Goal: Information Seeking & Learning: Learn about a topic

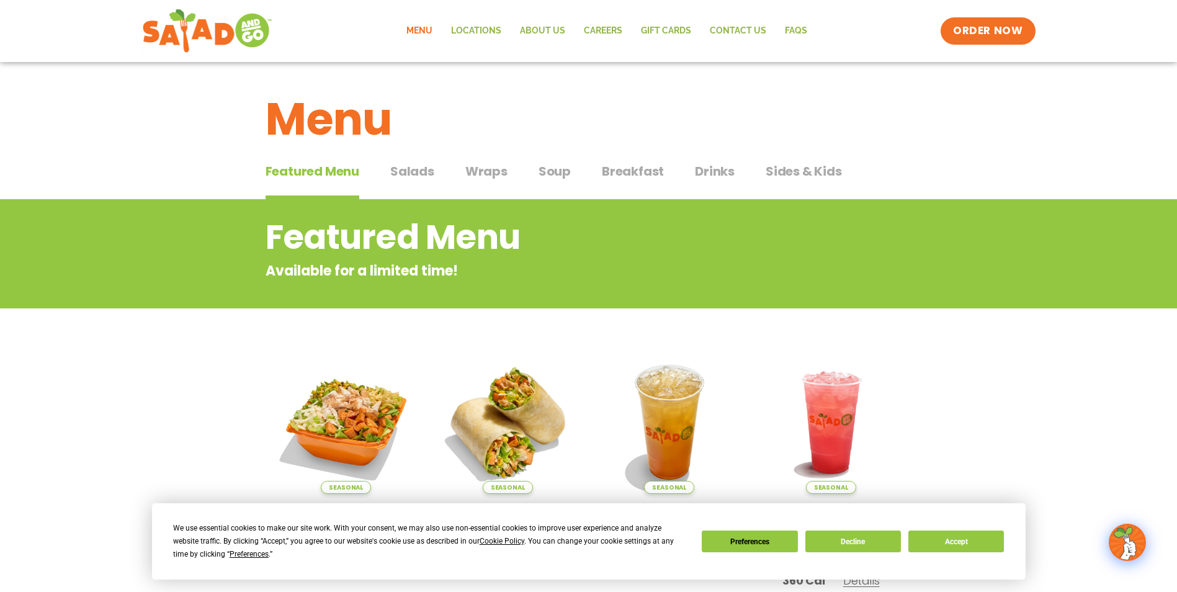
click at [489, 169] on span "Wraps" at bounding box center [486, 171] width 42 height 19
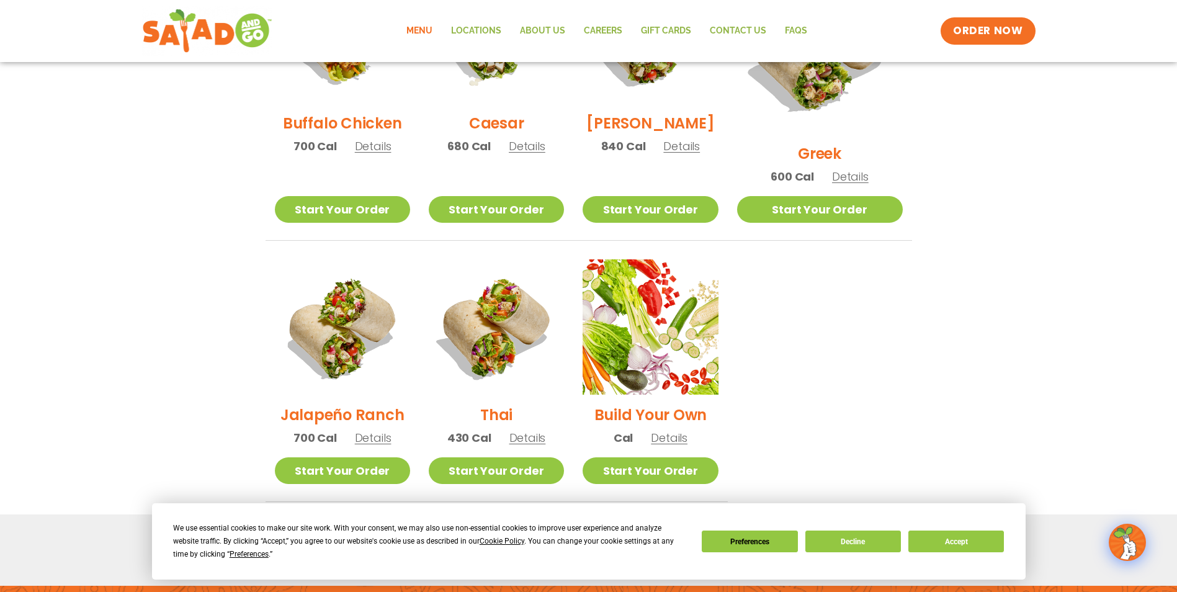
scroll to position [745, 0]
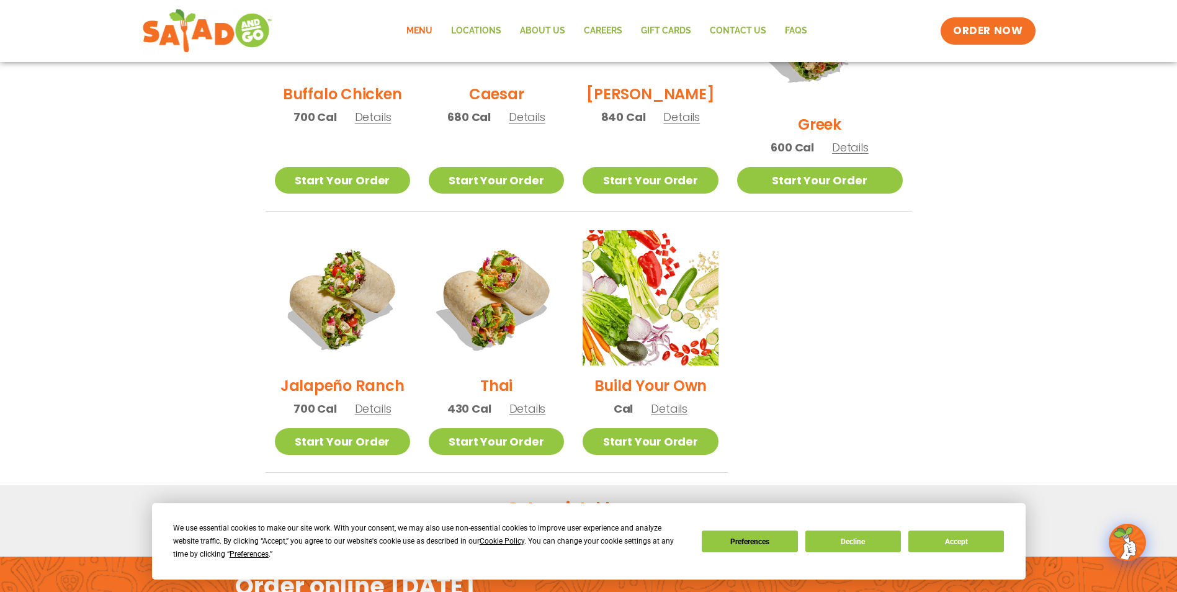
click at [509, 375] on h2 "Thai" at bounding box center [496, 386] width 32 height 22
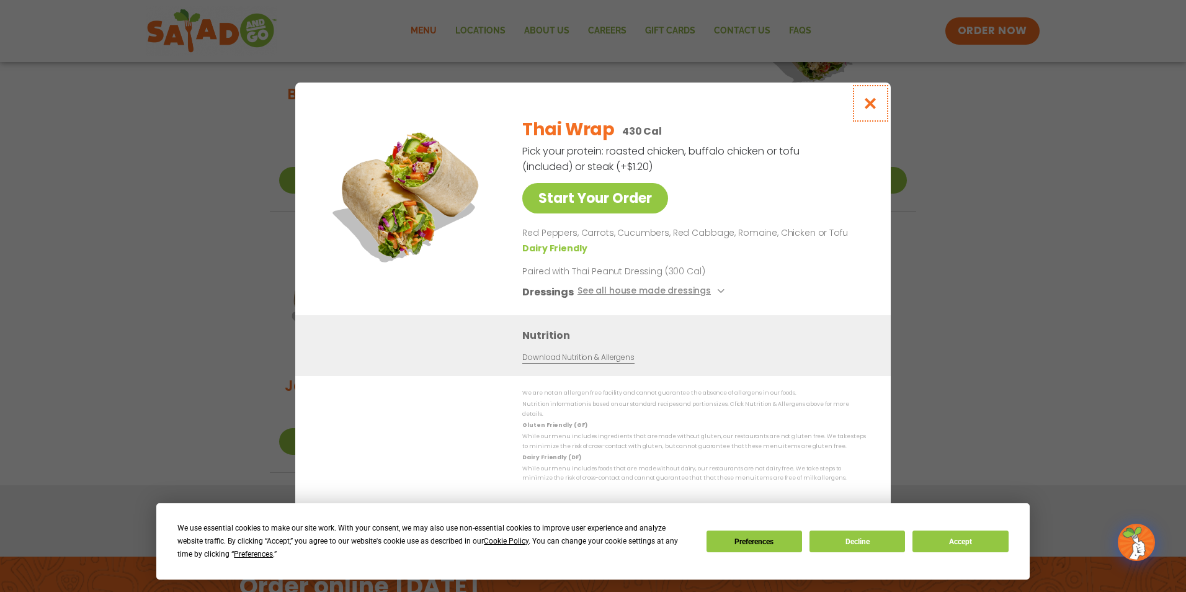
click at [874, 107] on icon "Close modal" at bounding box center [871, 103] width 16 height 13
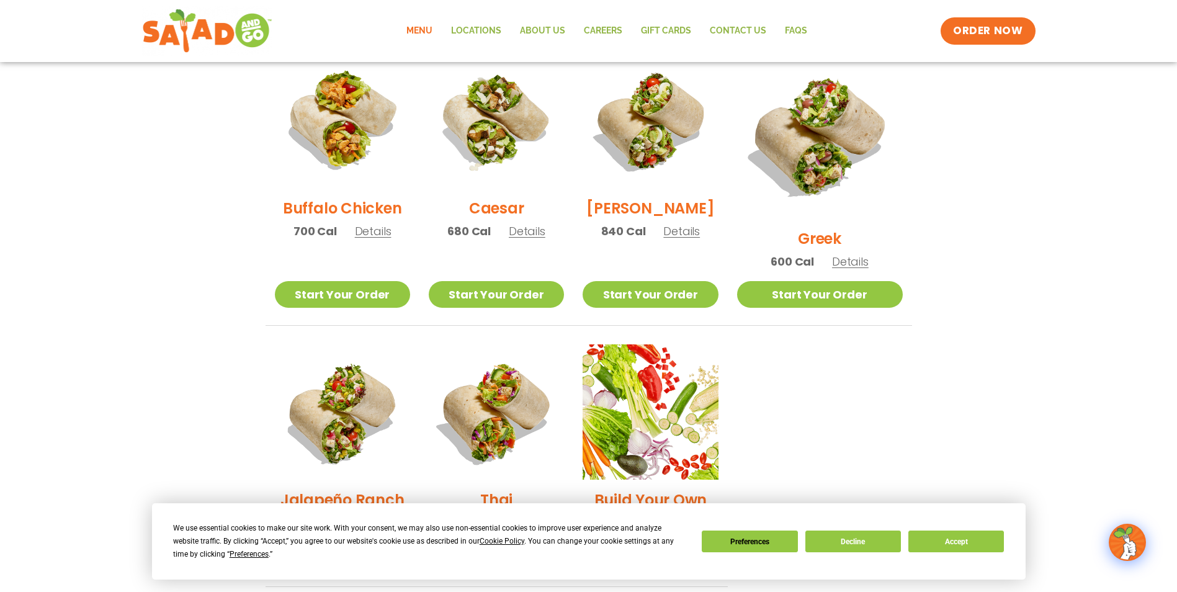
scroll to position [610, 0]
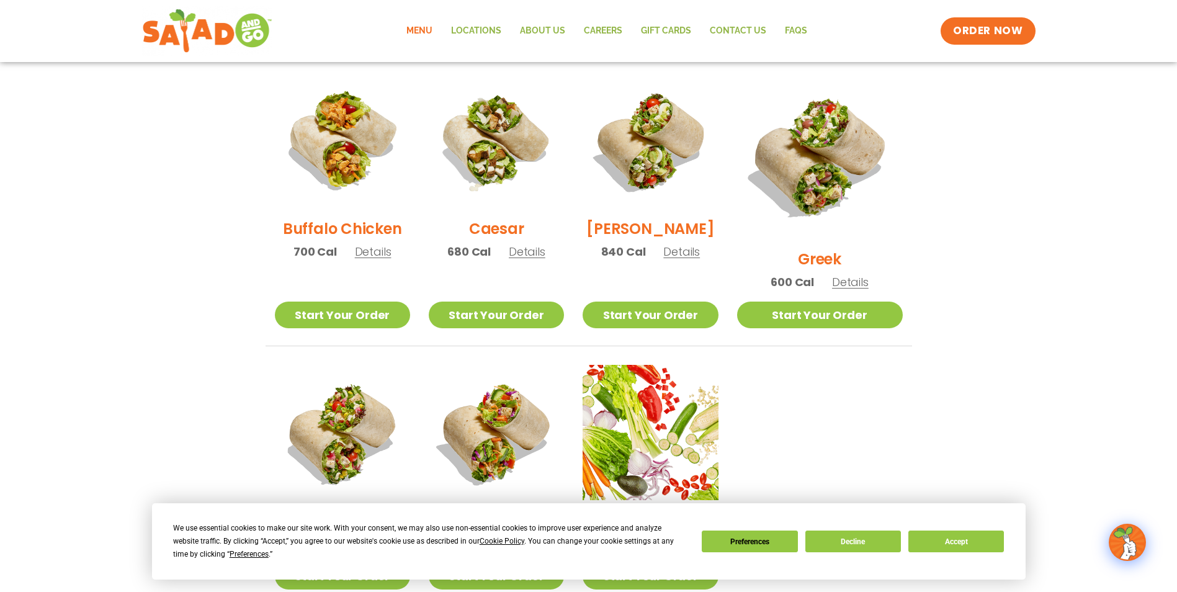
click at [331, 236] on h2 "Buffalo Chicken" at bounding box center [342, 229] width 119 height 22
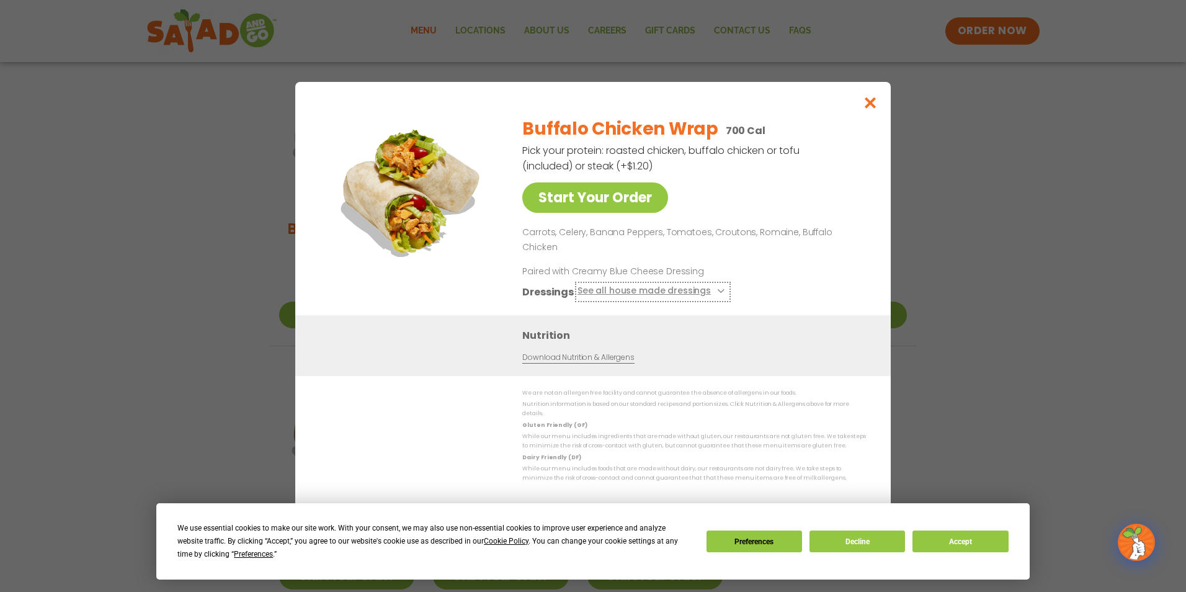
click at [705, 292] on button "See all house made dressings" at bounding box center [653, 292] width 151 height 16
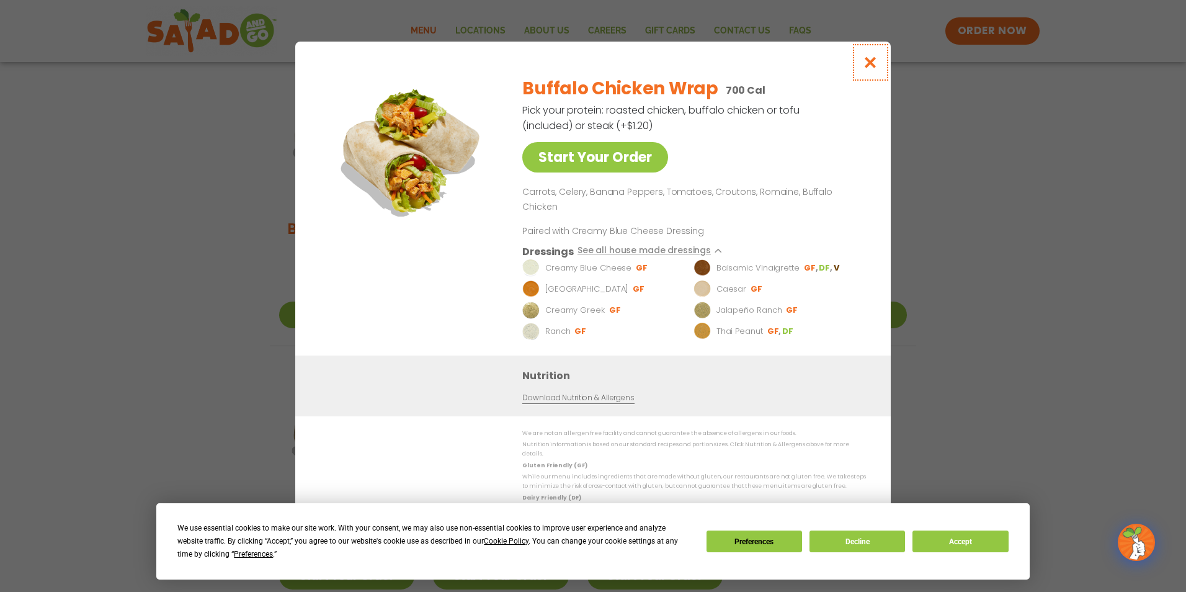
click at [869, 69] on icon "Close modal" at bounding box center [871, 62] width 16 height 13
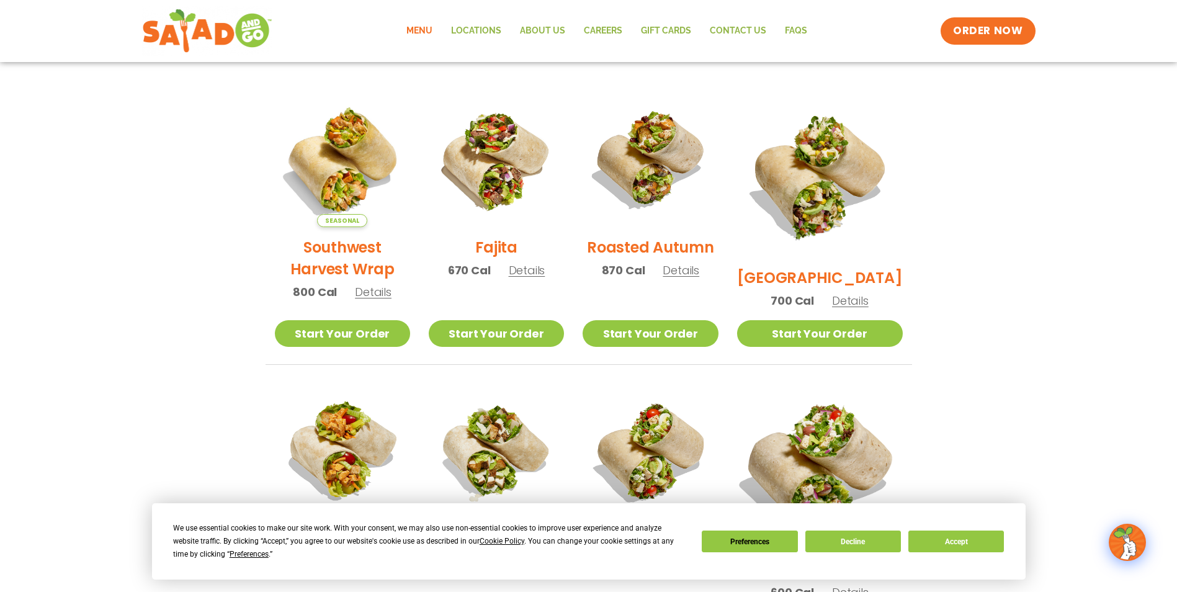
scroll to position [0, 0]
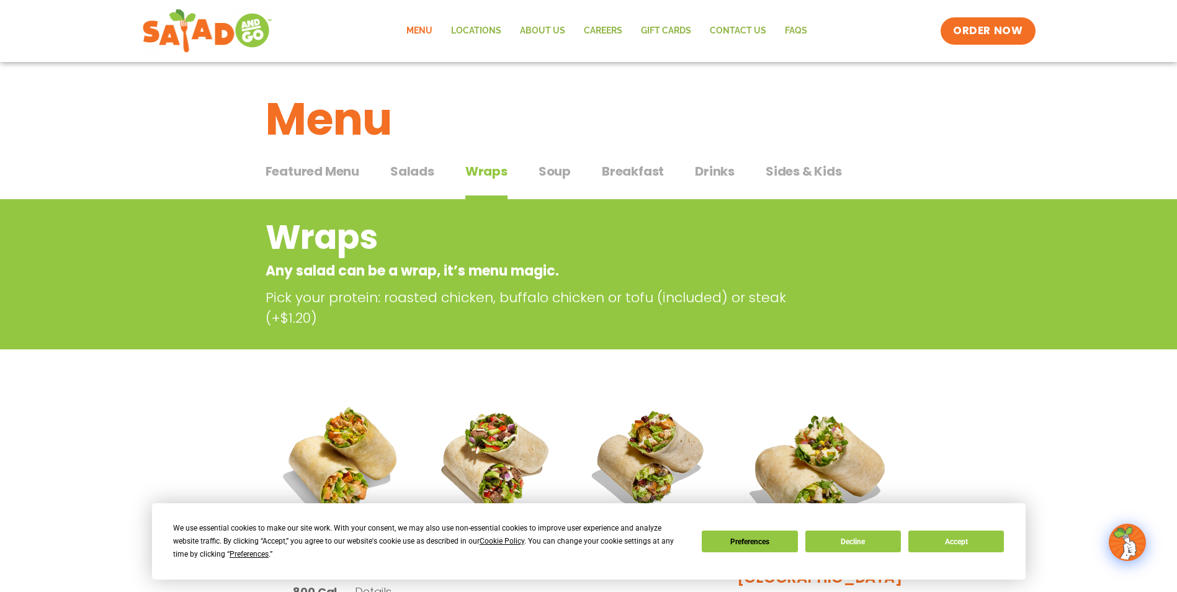
click at [548, 180] on span "Soup" at bounding box center [555, 171] width 32 height 19
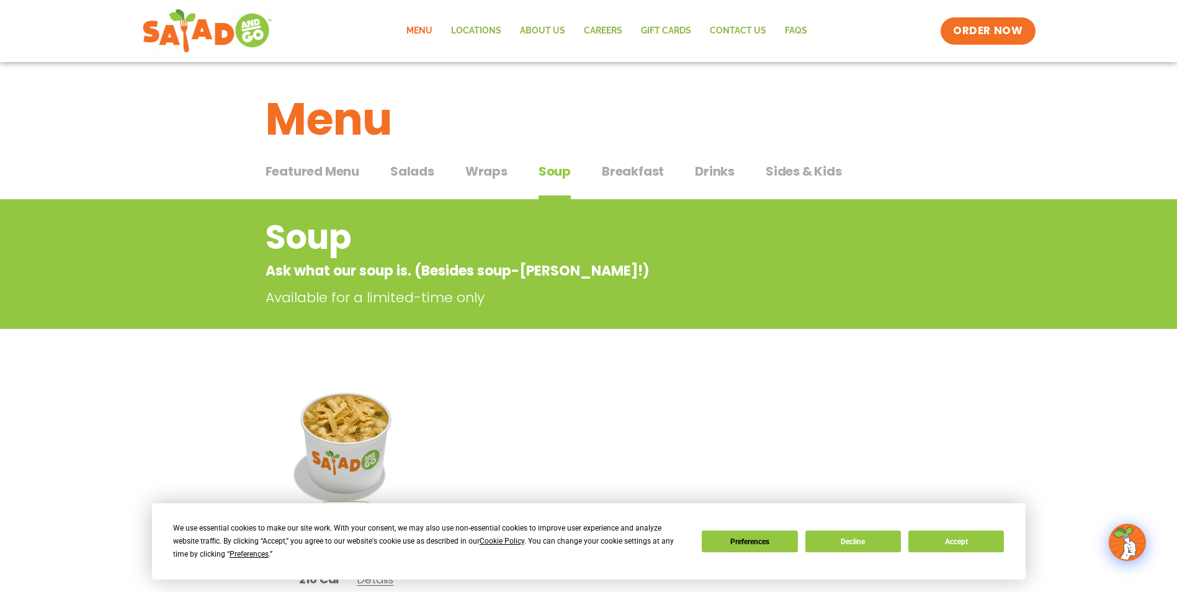
click at [419, 175] on span "Salads" at bounding box center [412, 171] width 44 height 19
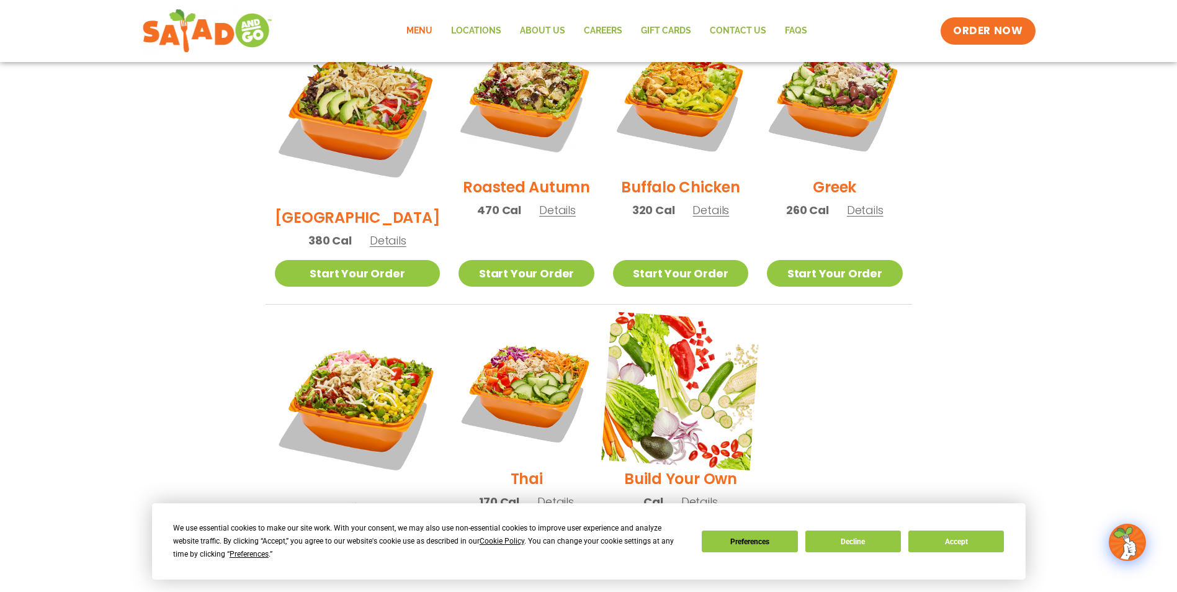
scroll to position [558, 0]
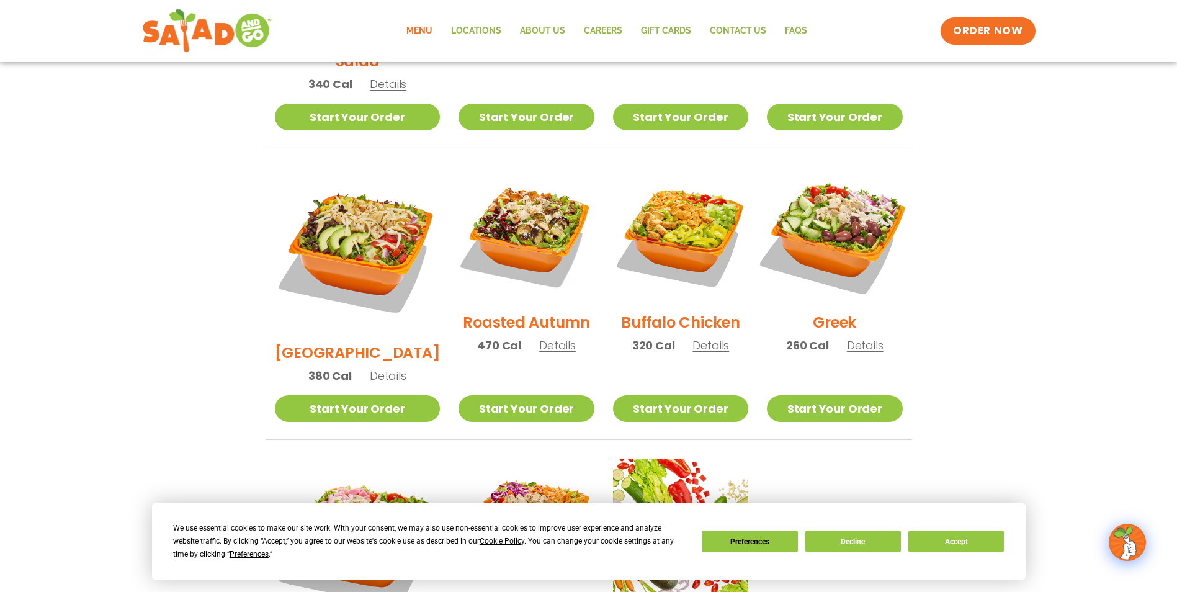
click at [822, 244] on img at bounding box center [834, 234] width 159 height 159
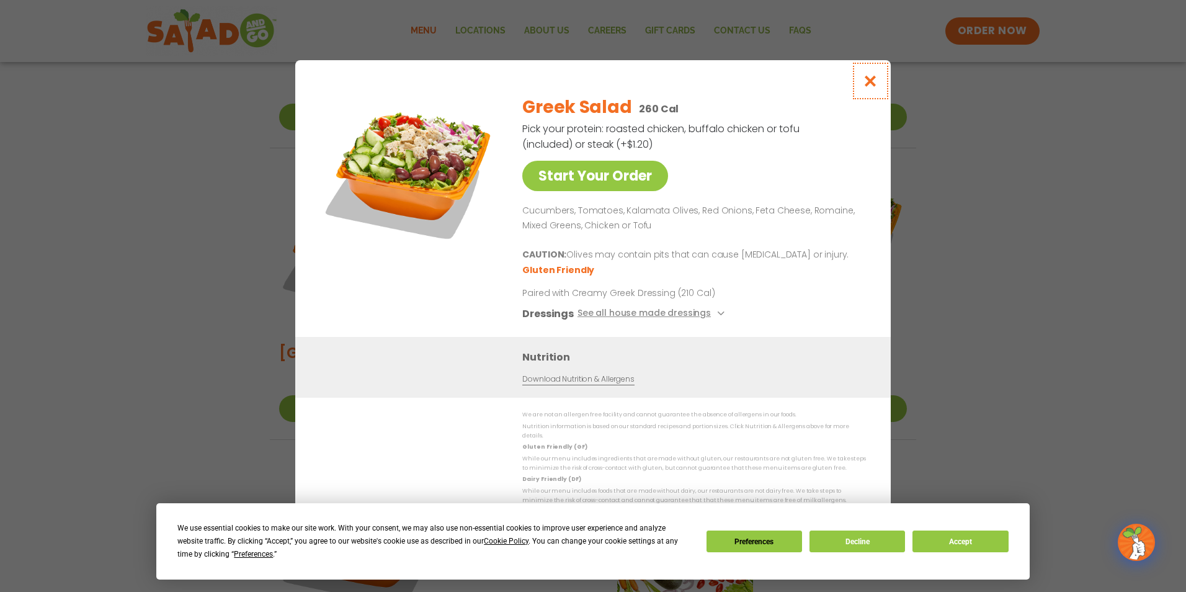
click at [868, 80] on icon "Close modal" at bounding box center [871, 80] width 16 height 13
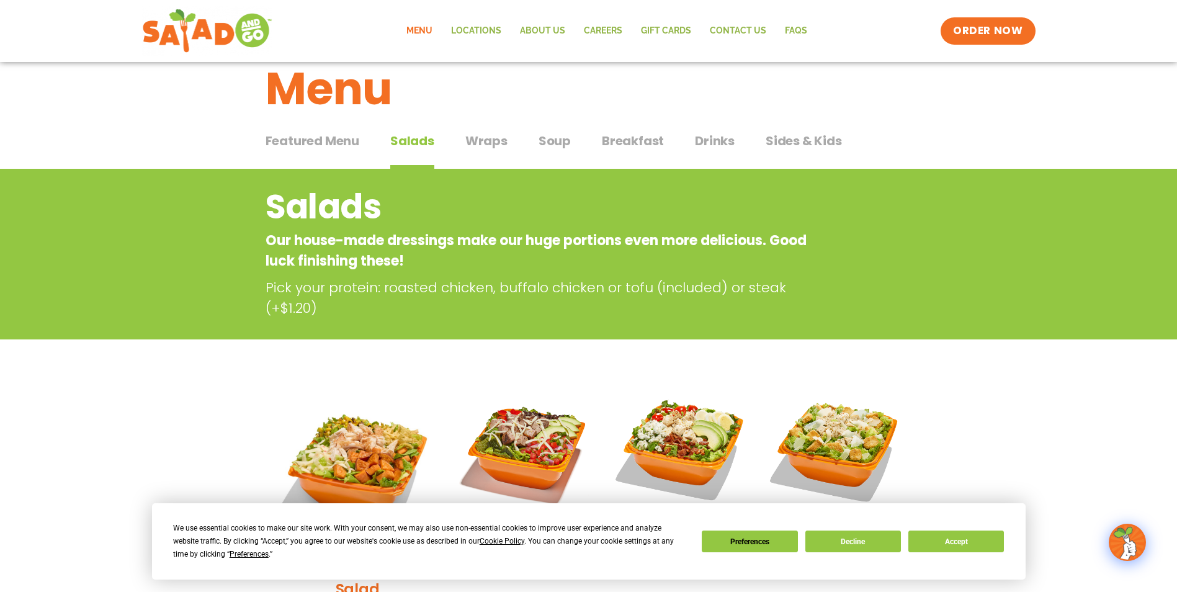
scroll to position [0, 0]
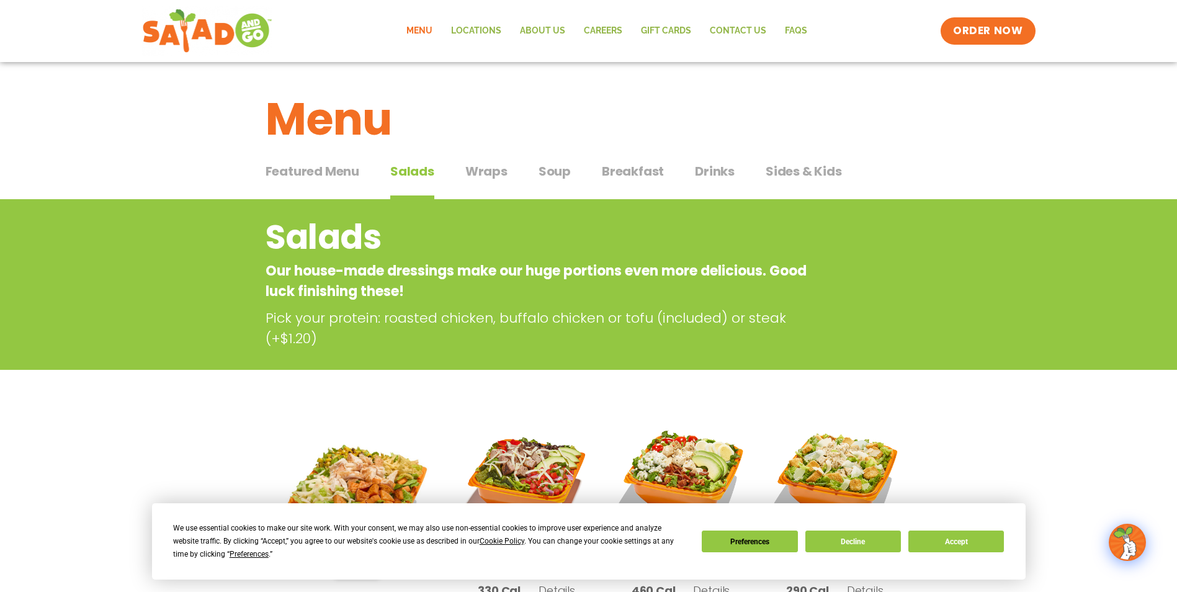
click at [651, 176] on span "Breakfast" at bounding box center [633, 171] width 62 height 19
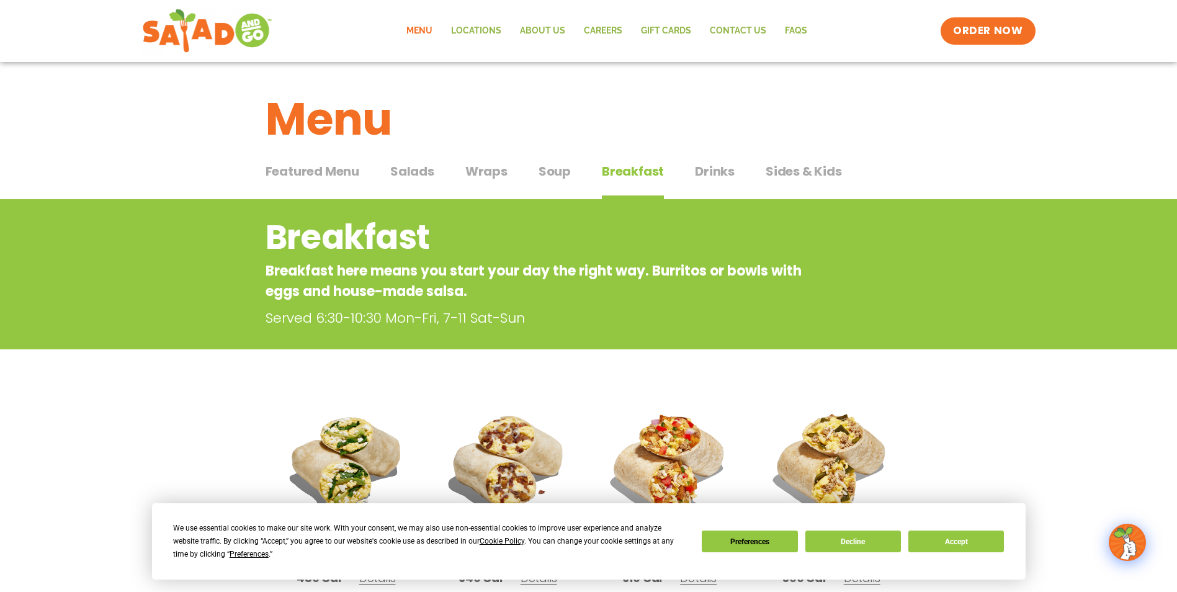
click at [802, 168] on span "Sides & Kids" at bounding box center [804, 171] width 76 height 19
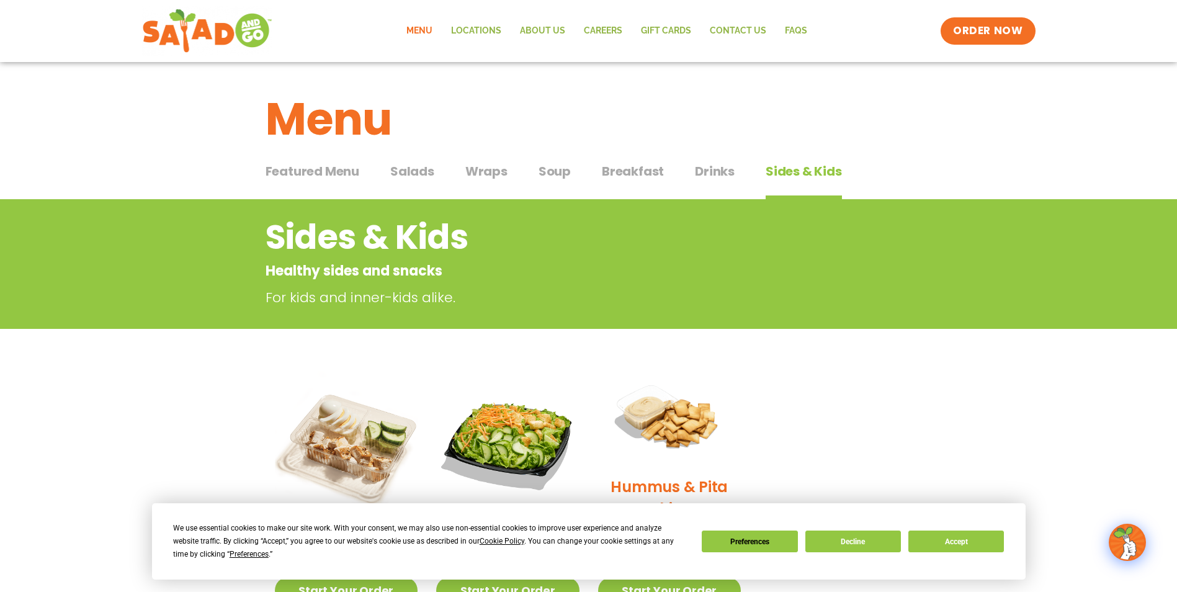
click at [484, 171] on span "Wraps" at bounding box center [486, 171] width 42 height 19
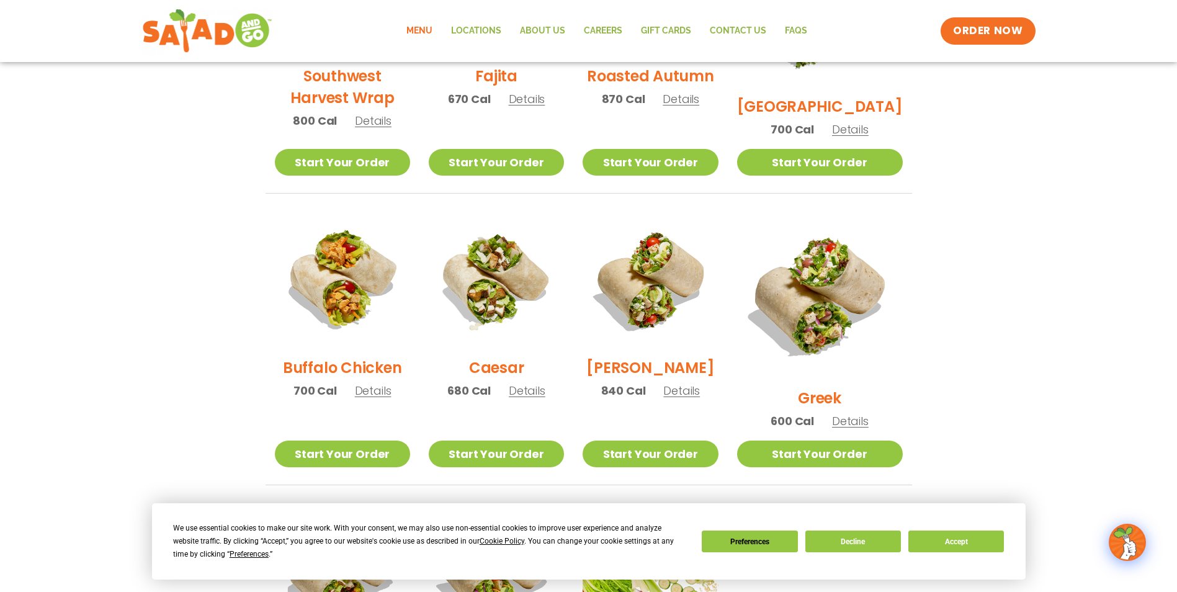
scroll to position [496, 0]
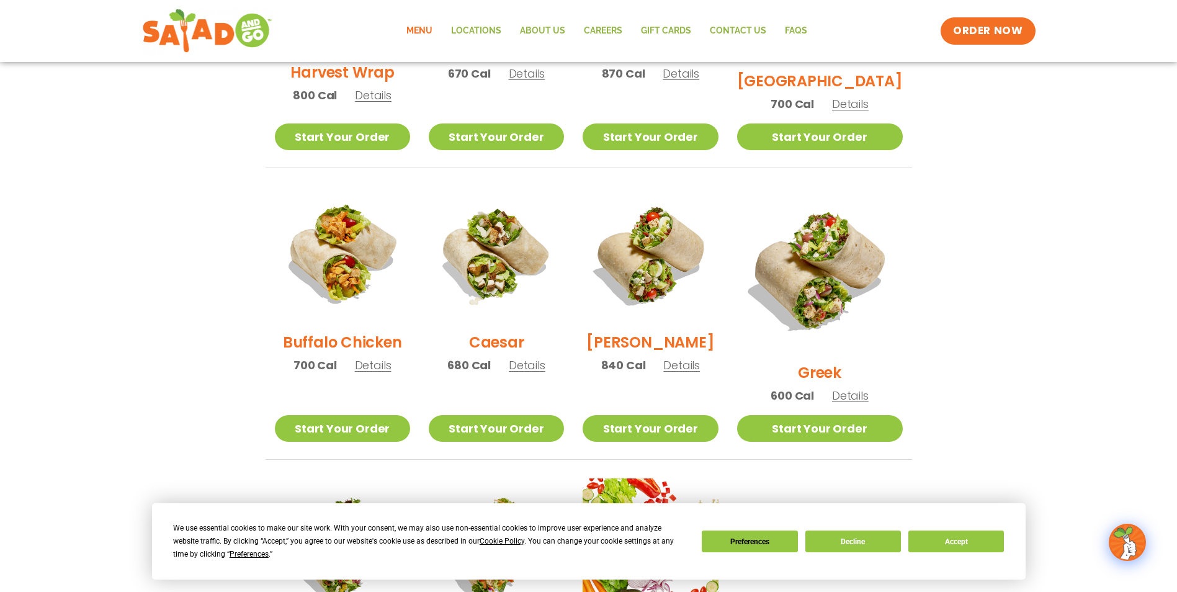
click at [347, 348] on h2 "Buffalo Chicken" at bounding box center [342, 342] width 119 height 22
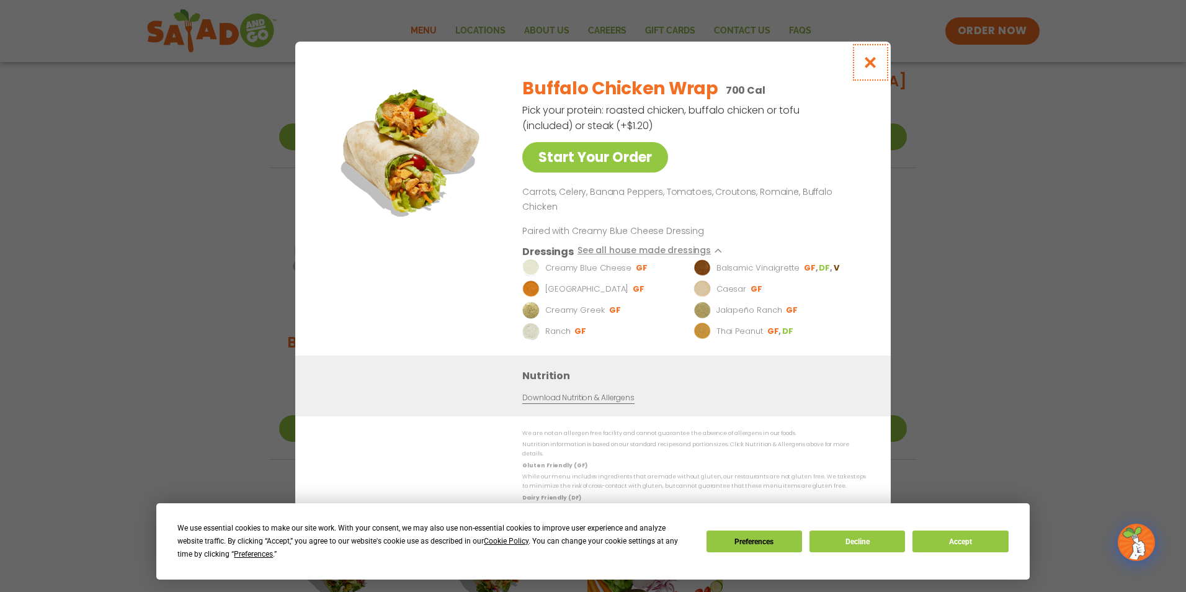
click at [863, 69] on icon "Close modal" at bounding box center [871, 62] width 16 height 13
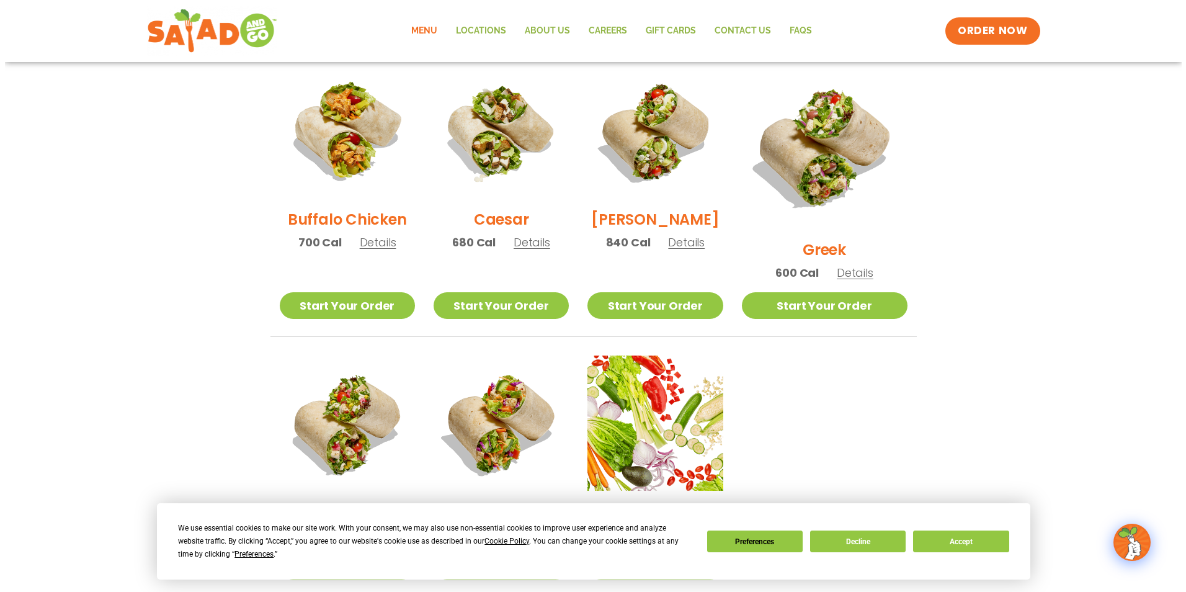
scroll to position [620, 0]
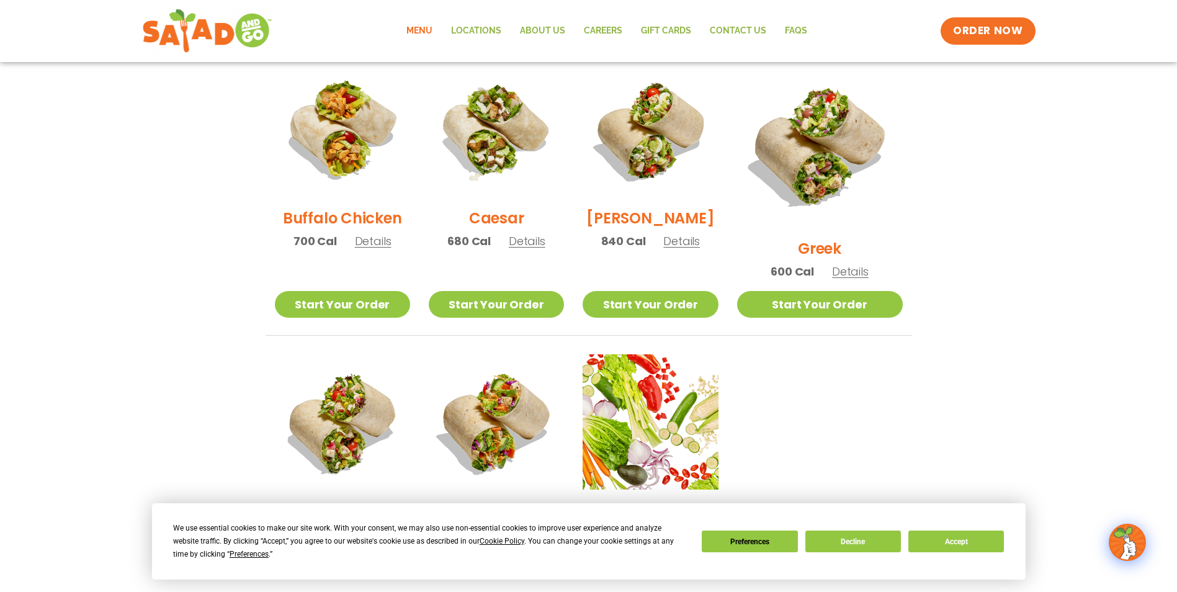
click at [828, 238] on h2 "Greek" at bounding box center [819, 249] width 43 height 22
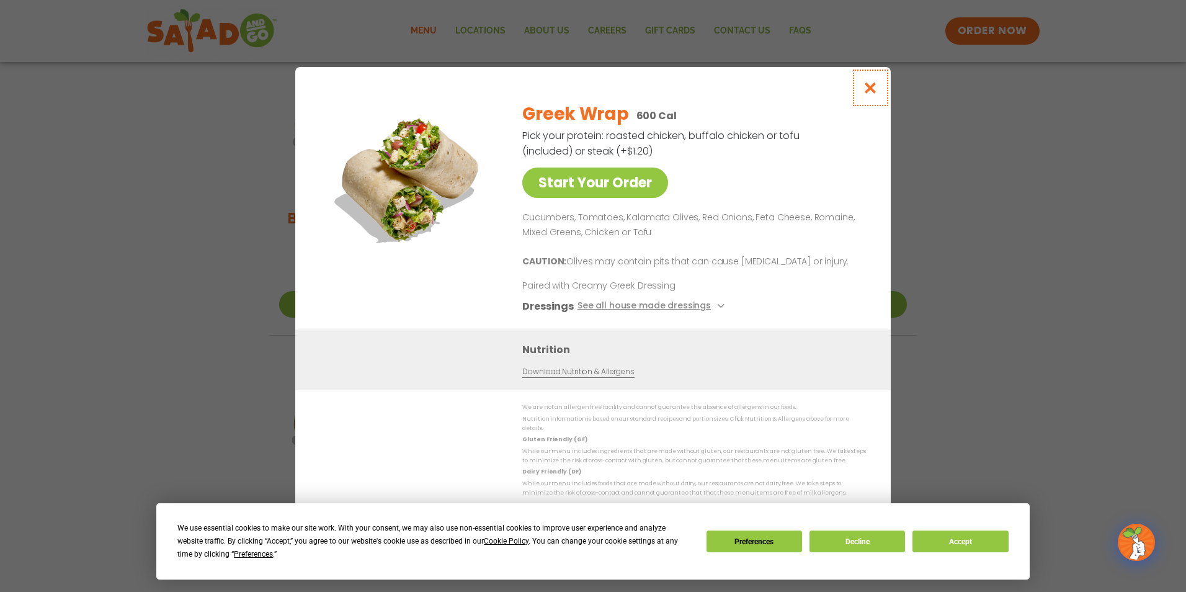
click at [862, 92] on button "Close modal" at bounding box center [871, 88] width 40 height 42
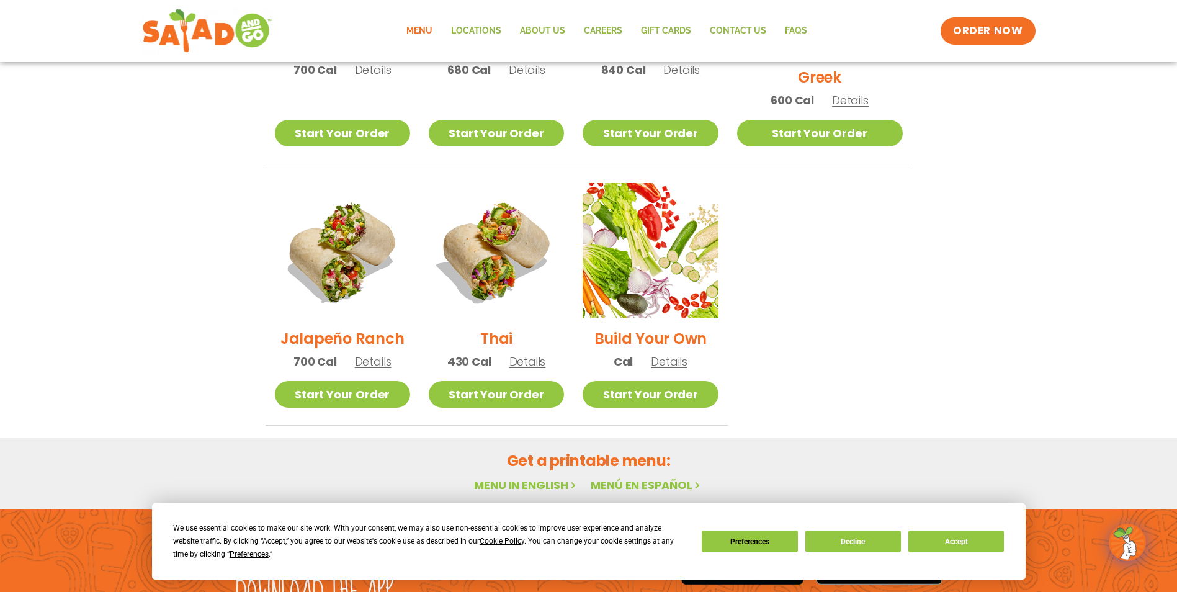
scroll to position [796, 0]
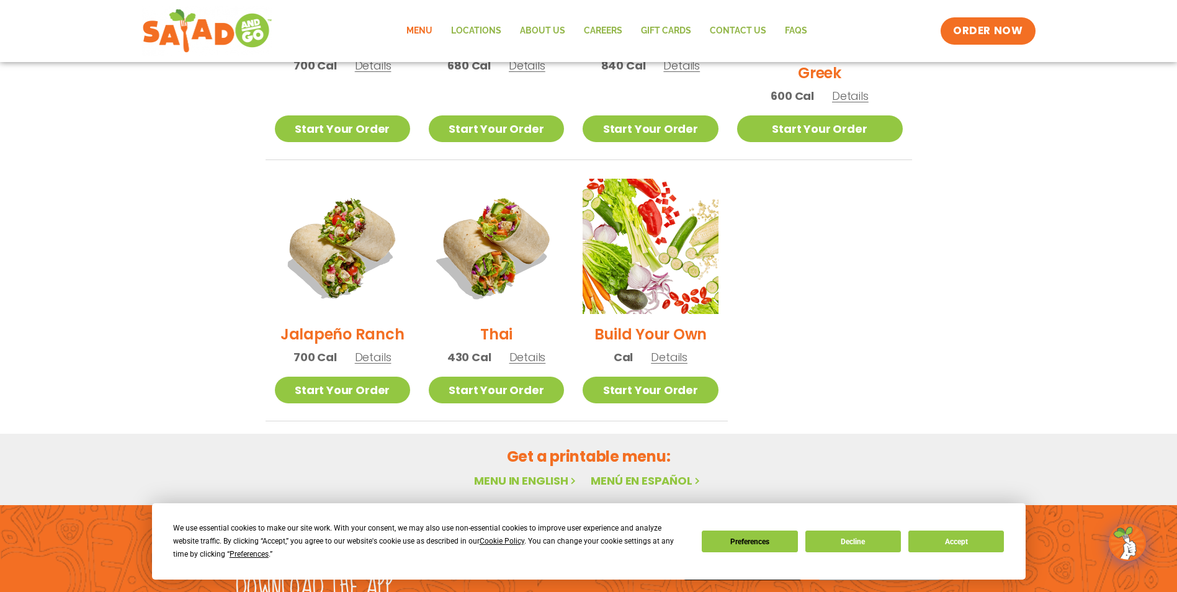
click at [387, 323] on h2 "Jalapeño Ranch" at bounding box center [342, 334] width 124 height 22
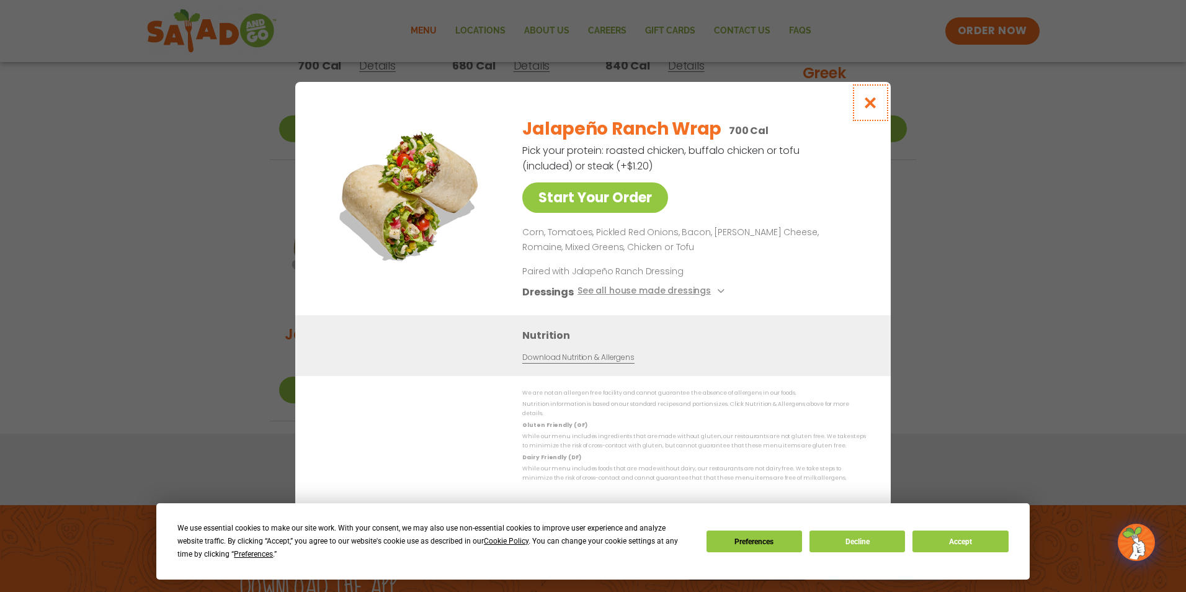
click at [875, 105] on icon "Close modal" at bounding box center [871, 102] width 16 height 13
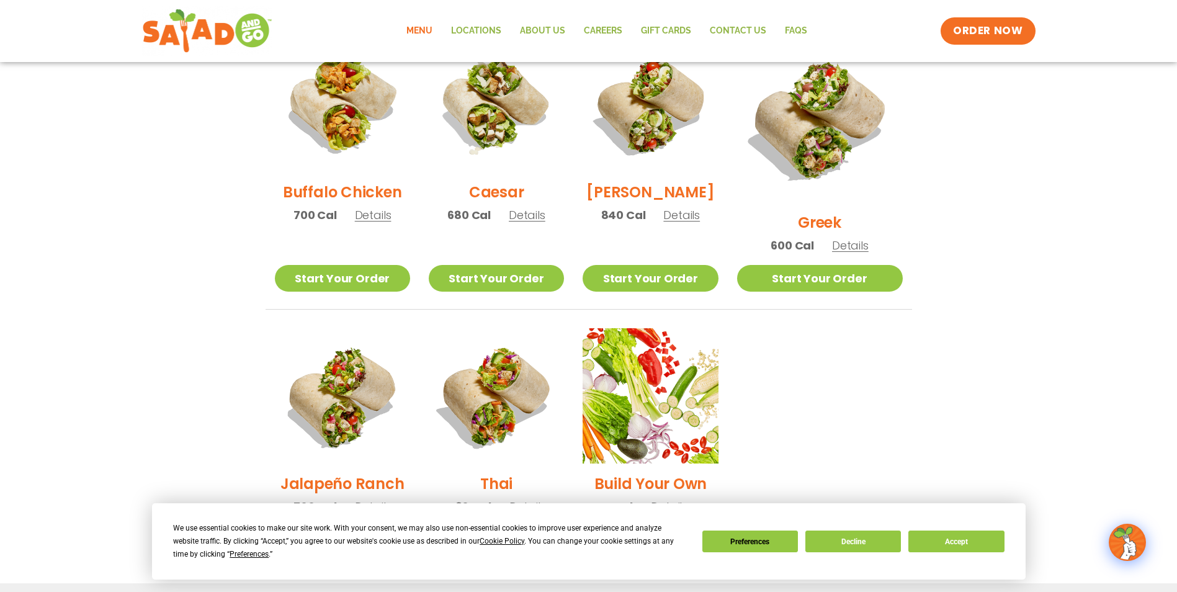
scroll to position [610, 0]
